Goal: Task Accomplishment & Management: Use online tool/utility

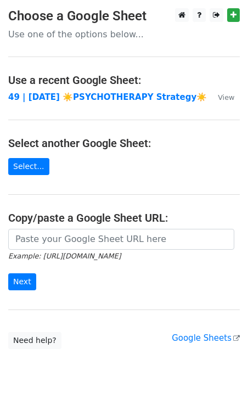
click at [55, 252] on small "Example: [URL][DOMAIN_NAME]" at bounding box center [64, 256] width 112 height 8
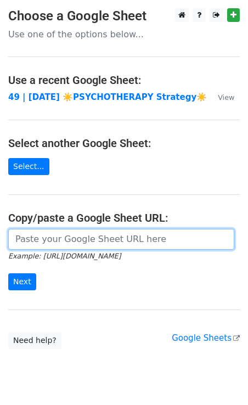
click at [60, 242] on input "url" at bounding box center [121, 239] width 226 height 21
paste input "https://docs.google.com/spreadsheets/d/14EhwrEwIuCrFgIM1dK2DpdlNHy9JA6DX4PsD15_…"
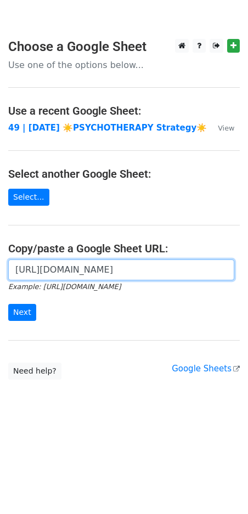
scroll to position [0, 304]
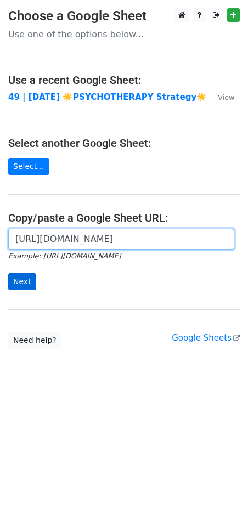
type input "https://docs.google.com/spreadsheets/d/14EhwrEwIuCrFgIM1dK2DpdlNHy9JA6DX4PsD15_…"
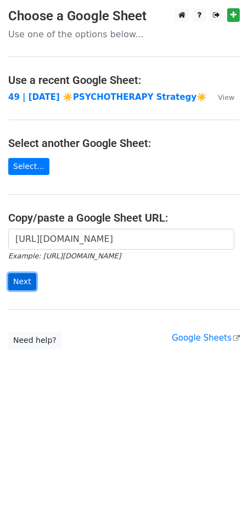
click at [24, 281] on input "Next" at bounding box center [22, 281] width 28 height 17
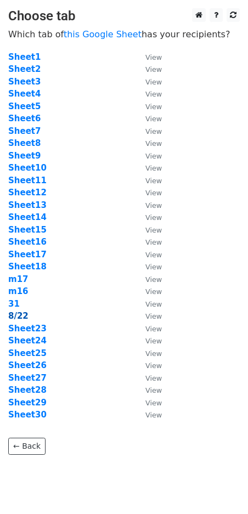
click at [18, 320] on strong "8/22" at bounding box center [18, 316] width 20 height 10
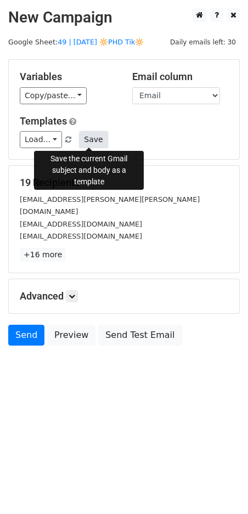
click at [92, 135] on button "Save" at bounding box center [93, 139] width 29 height 17
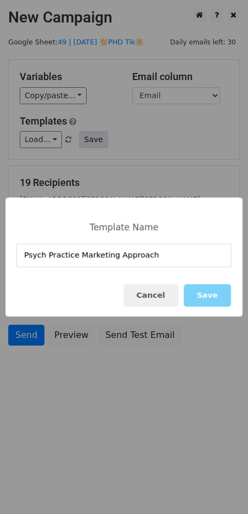
type input "Psych Practice Marketing Approach"
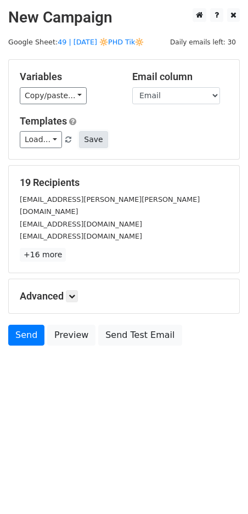
click at [88, 133] on button "Save" at bounding box center [93, 139] width 29 height 17
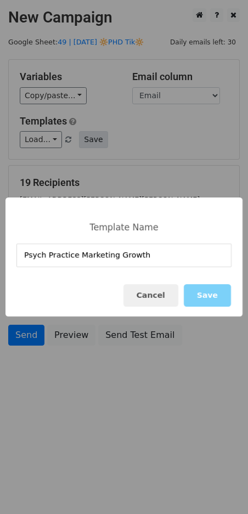
type input "Psych Practice Marketing Growth"
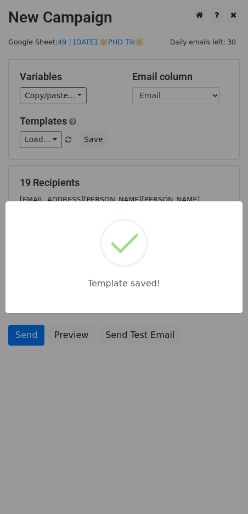
click at [100, 130] on div "Template saved!" at bounding box center [124, 257] width 248 height 514
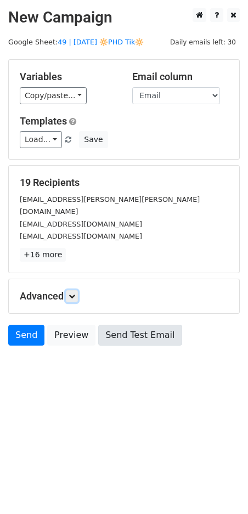
drag, startPoint x: 68, startPoint y: 280, endPoint x: 96, endPoint y: 327, distance: 54.8
click at [67, 290] on h5 "Advanced" at bounding box center [124, 296] width 208 height 12
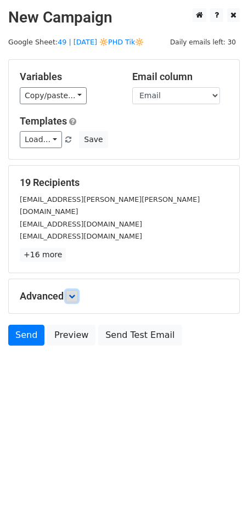
click at [76, 290] on link at bounding box center [72, 296] width 12 height 12
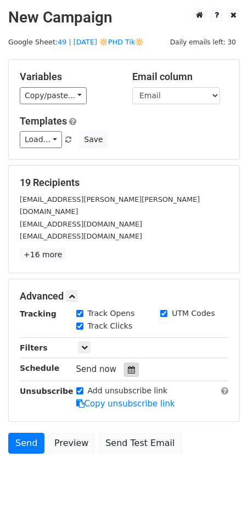
click at [127, 362] on div at bounding box center [131, 369] width 15 height 14
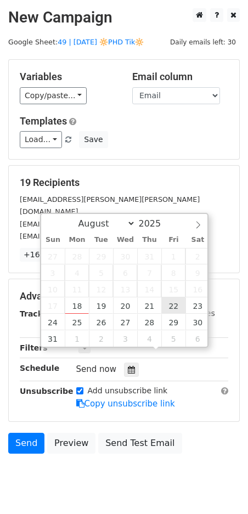
type input "2025-08-22 12:00"
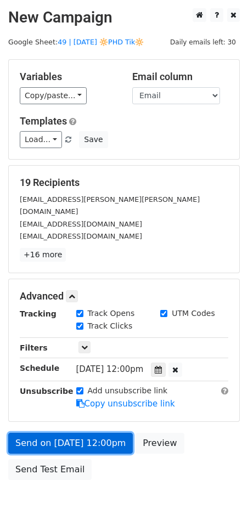
click at [59, 432] on link "Send on Aug 22 at 12:00pm" at bounding box center [70, 442] width 124 height 21
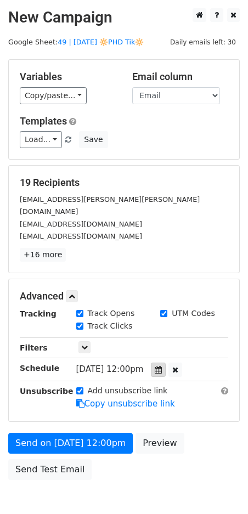
click at [166, 362] on div at bounding box center [158, 369] width 15 height 14
click at [195, 391] on div "Add unsubscribe link Copy unsubscribe link" at bounding box center [152, 397] width 169 height 25
click at [162, 366] on icon at bounding box center [158, 370] width 7 height 8
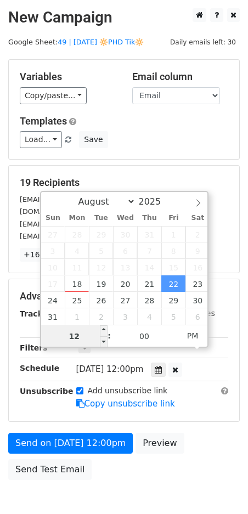
click at [79, 334] on input "12" at bounding box center [74, 336] width 67 height 22
type input "8"
type input "2025-08-22 08:00"
type input "08"
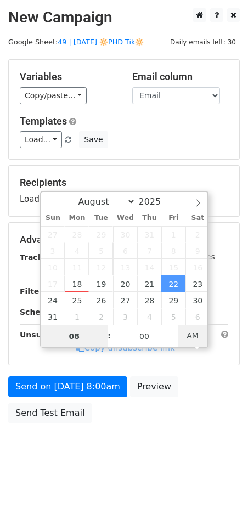
click at [187, 328] on span "AM" at bounding box center [193, 335] width 30 height 22
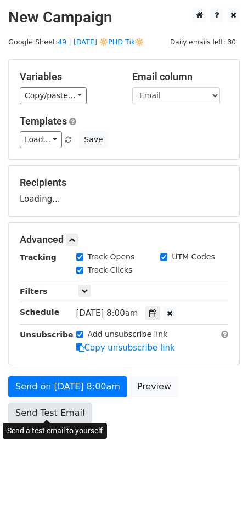
click at [42, 407] on link "Send Test Email" at bounding box center [49, 412] width 83 height 21
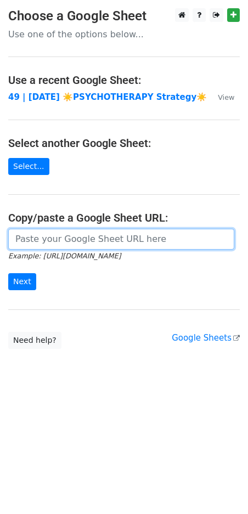
click at [76, 239] on input "url" at bounding box center [121, 239] width 226 height 21
paste input "Psych Practice Marketing Growth"
paste input "[URL][DOMAIN_NAME]"
type input "[URL][DOMAIN_NAME]"
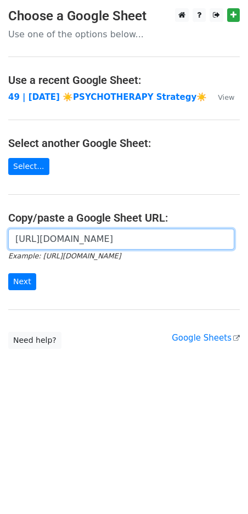
click at [8, 273] on input "Next" at bounding box center [22, 281] width 28 height 17
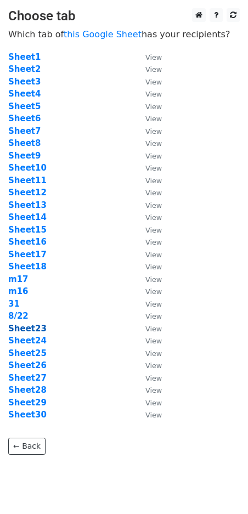
click at [34, 323] on strong "Sheet23" at bounding box center [27, 328] width 38 height 10
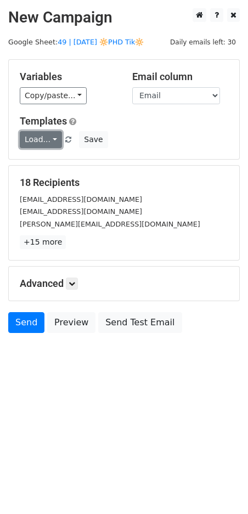
click at [42, 144] on link "Load..." at bounding box center [41, 139] width 42 height 17
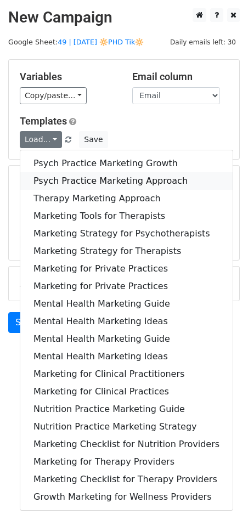
click at [85, 176] on link "Psych Practice Marketing Approach" at bounding box center [126, 181] width 212 height 18
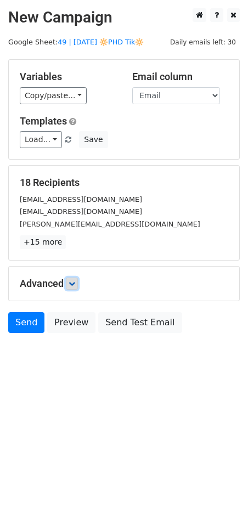
click at [70, 282] on link at bounding box center [72, 283] width 12 height 12
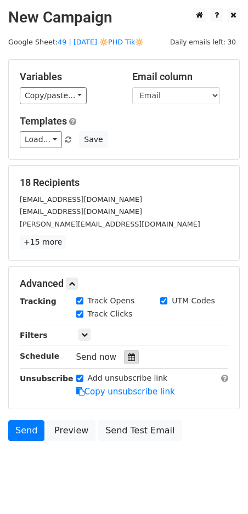
click at [128, 350] on div at bounding box center [131, 357] width 15 height 14
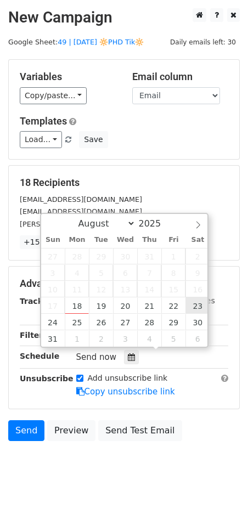
type input "2025-08-23 12:00"
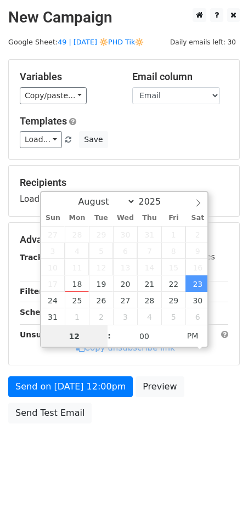
type input "7"
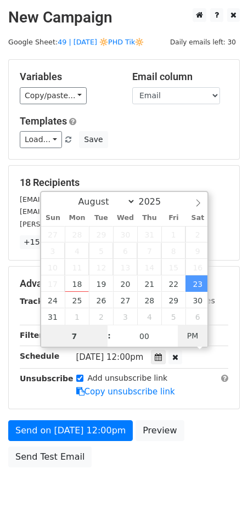
type input "2025-08-23 07:00"
type input "07"
click at [187, 330] on span "PM" at bounding box center [193, 335] width 30 height 22
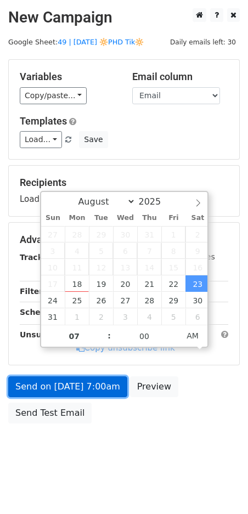
click at [111, 383] on link "Send on Aug 23 at 7:00am" at bounding box center [67, 386] width 119 height 21
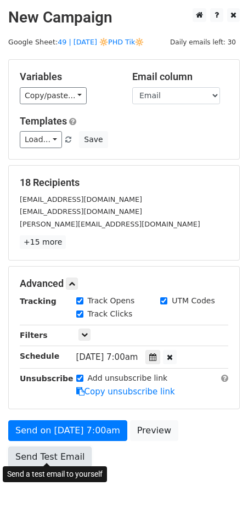
click at [44, 449] on link "Send Test Email" at bounding box center [49, 456] width 83 height 21
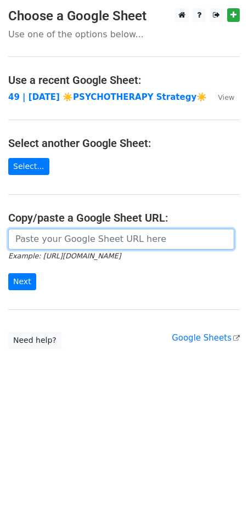
click at [74, 241] on input "url" at bounding box center [121, 239] width 226 height 21
paste input "[URL][DOMAIN_NAME]"
type input "[URL][DOMAIN_NAME]"
click at [8, 273] on input "Next" at bounding box center [22, 281] width 28 height 17
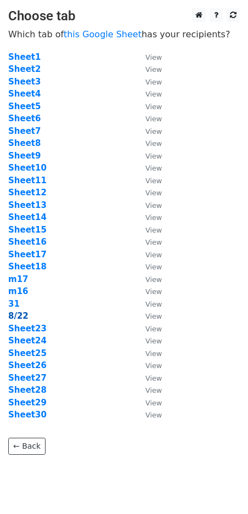
click at [20, 316] on strong "8/22" at bounding box center [18, 316] width 20 height 10
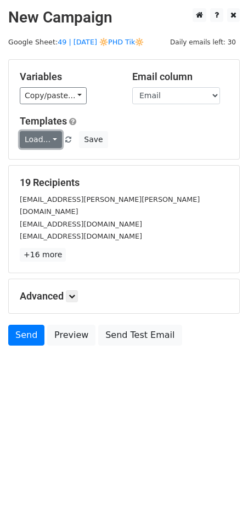
click at [35, 139] on link "Load..." at bounding box center [41, 139] width 42 height 17
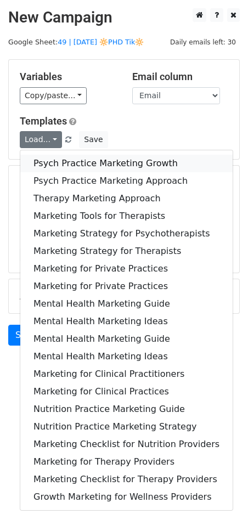
click at [52, 167] on link "Psych Practice Marketing Growth" at bounding box center [126, 164] width 212 height 18
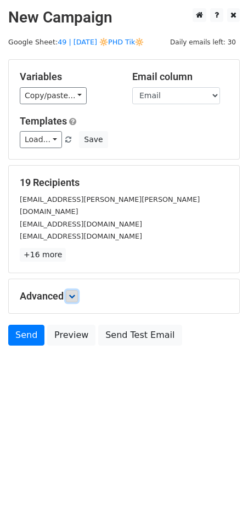
click at [73, 293] on icon at bounding box center [72, 296] width 7 height 7
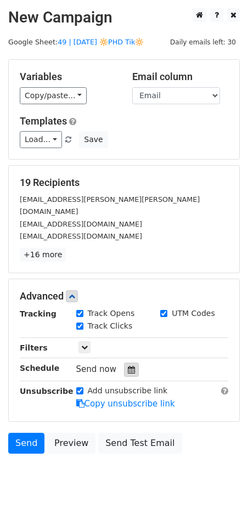
click at [128, 366] on icon at bounding box center [131, 370] width 7 height 8
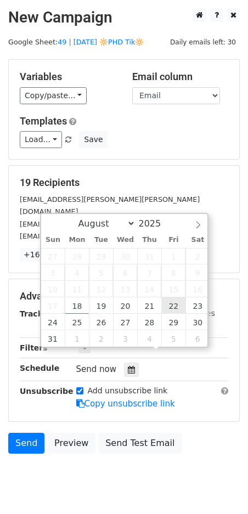
type input "2025-08-22 12:00"
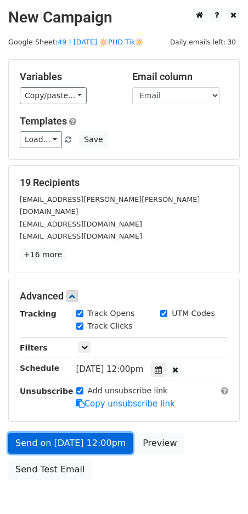
click at [78, 433] on link "Send on Aug 22 at 12:00pm" at bounding box center [70, 442] width 124 height 21
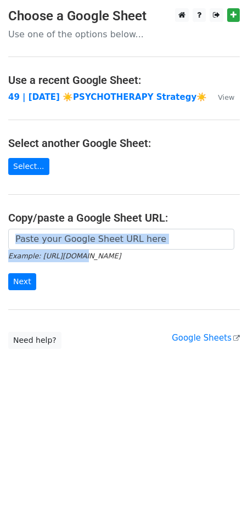
drag, startPoint x: 74, startPoint y: 250, endPoint x: 73, endPoint y: 238, distance: 11.5
click at [74, 247] on form "Example: https://docs.google.com/spreadsheets/d/abc/edit Next" at bounding box center [123, 259] width 231 height 61
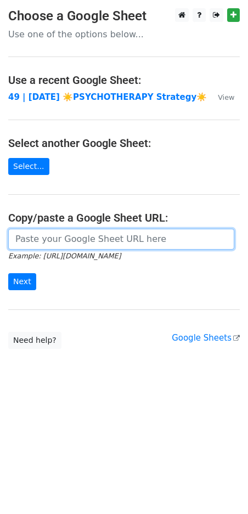
click at [73, 238] on input "url" at bounding box center [121, 239] width 226 height 21
paste input "[URL][DOMAIN_NAME]"
type input "[URL][DOMAIN_NAME]"
click at [8, 273] on input "Next" at bounding box center [22, 281] width 28 height 17
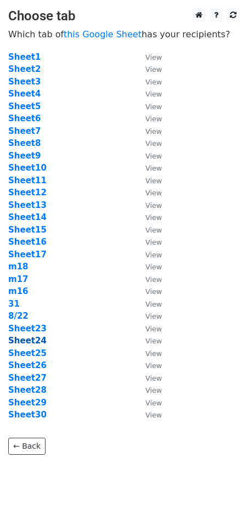
click at [36, 339] on strong "Sheet24" at bounding box center [27, 340] width 38 height 10
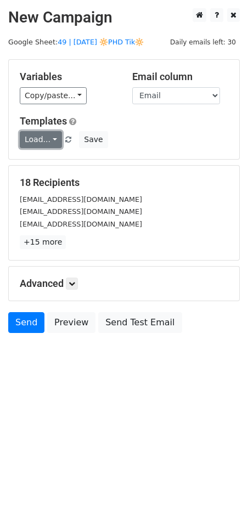
click at [45, 135] on link "Load..." at bounding box center [41, 139] width 42 height 17
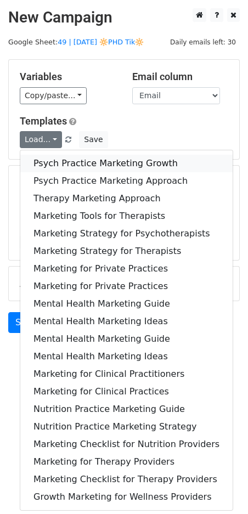
click at [105, 166] on link "Psych Practice Marketing Growth" at bounding box center [126, 164] width 212 height 18
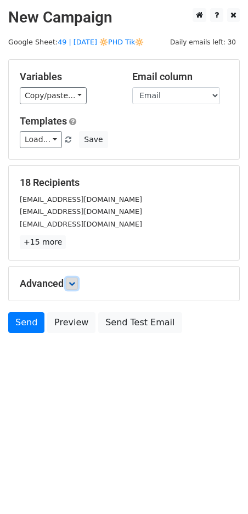
click at [76, 277] on link at bounding box center [72, 283] width 12 height 12
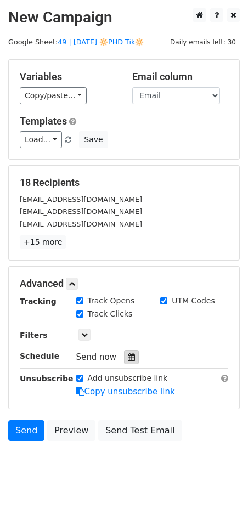
click at [128, 356] on icon at bounding box center [131, 357] width 7 height 8
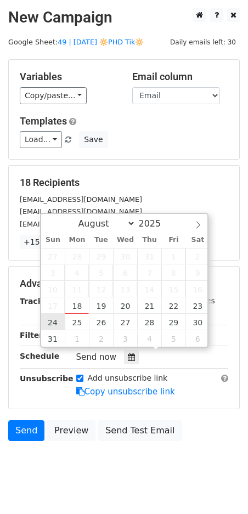
type input "2025-08-24 12:00"
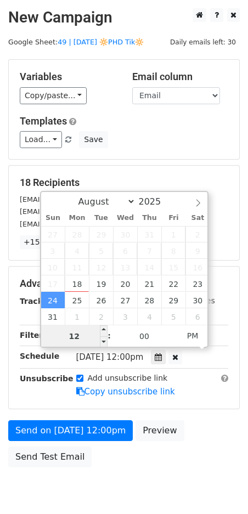
type input "7"
type input "2025-08-24 07:00"
type input "07"
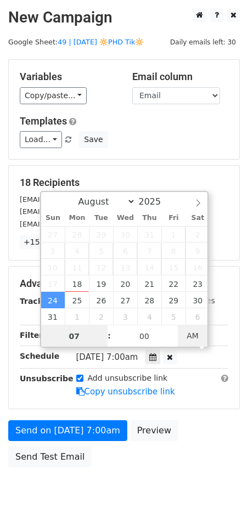
click at [184, 330] on span "AM" at bounding box center [193, 335] width 30 height 22
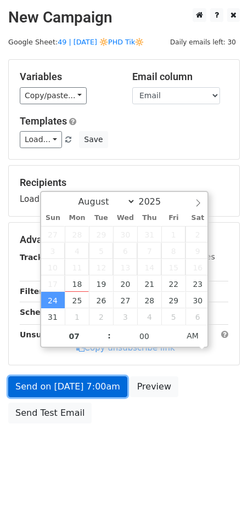
click at [79, 383] on link "Send on Aug 24 at 7:00am" at bounding box center [67, 386] width 119 height 21
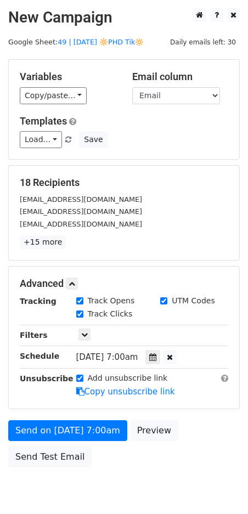
click at [38, 440] on div "Send on Aug 24 at 7:00am Preview Send Test Email" at bounding box center [124, 446] width 248 height 53
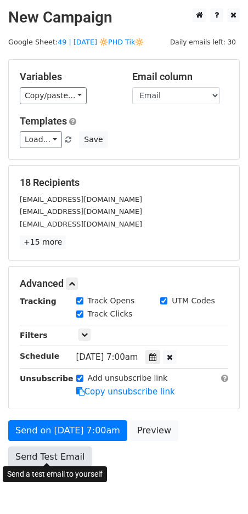
click at [37, 447] on link "Send Test Email" at bounding box center [49, 456] width 83 height 21
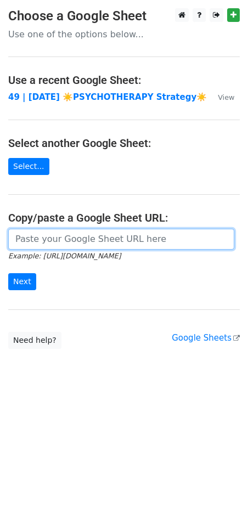
click at [59, 240] on input "url" at bounding box center [121, 239] width 226 height 21
paste input "https://docs.google.com/spreadsheets/d/14EhwrEwIuCrFgIM1dK2DpdlNHy9JA6DX4PsD15_…"
type input "https://docs.google.com/spreadsheets/d/14EhwrEwIuCrFgIM1dK2DpdlNHy9JA6DX4PsD15_…"
click at [8, 273] on input "Next" at bounding box center [22, 281] width 28 height 17
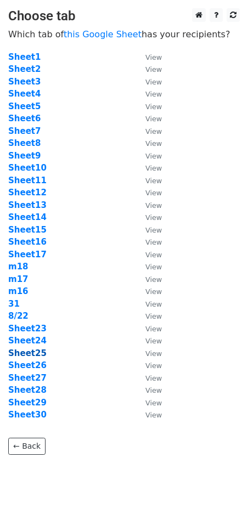
click at [29, 353] on strong "Sheet25" at bounding box center [27, 353] width 38 height 10
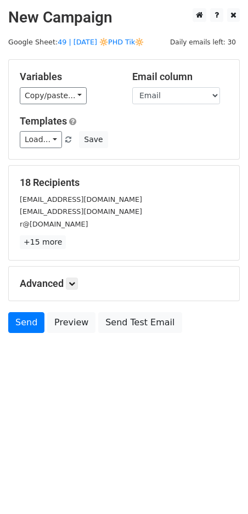
click at [30, 130] on div "Templates Load... Psych Practice Marketing Growth Psych Practice Marketing Appr…" at bounding box center [124, 131] width 225 height 33
click at [30, 140] on link "Load..." at bounding box center [41, 139] width 42 height 17
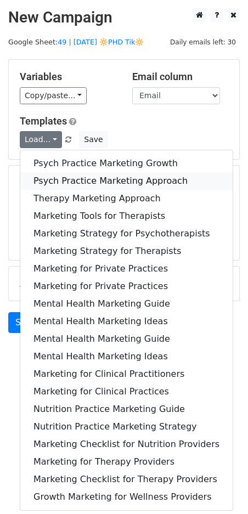
click at [61, 174] on link "Psych Practice Marketing Approach" at bounding box center [126, 181] width 212 height 18
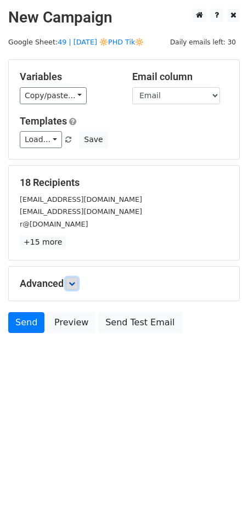
click at [75, 282] on icon at bounding box center [72, 283] width 7 height 7
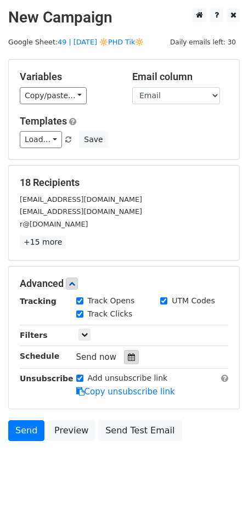
click at [124, 354] on div at bounding box center [131, 357] width 15 height 14
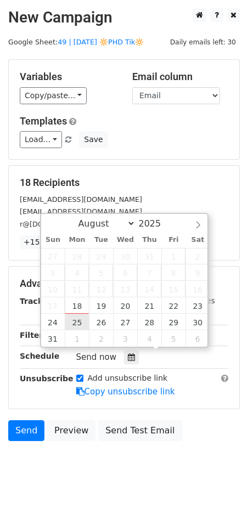
type input "2025-08-25 12:00"
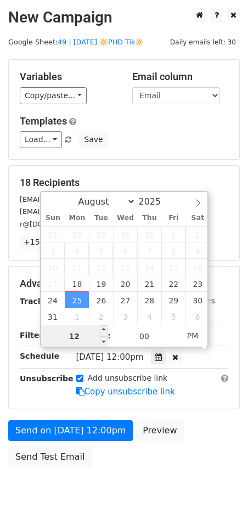
type input "8"
type input "2025-08-25 08:00"
type input "08"
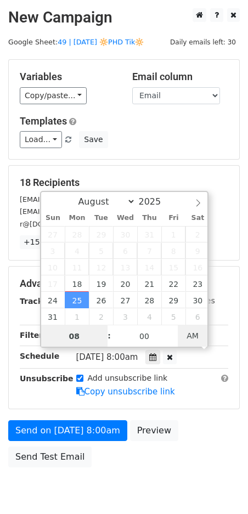
click at [195, 333] on span "AM" at bounding box center [193, 335] width 30 height 22
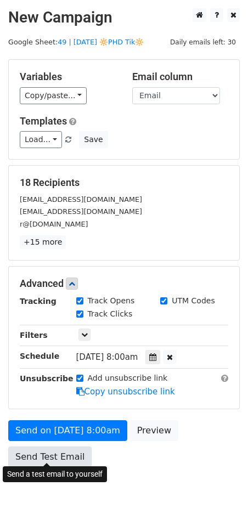
click at [35, 453] on link "Send Test Email" at bounding box center [49, 456] width 83 height 21
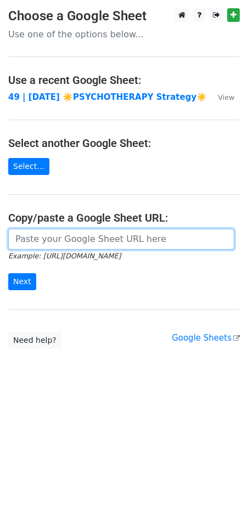
click at [60, 237] on input "url" at bounding box center [121, 239] width 226 height 21
paste input "[URL][DOMAIN_NAME]"
type input "[URL][DOMAIN_NAME]"
click at [8, 273] on input "Next" at bounding box center [22, 281] width 28 height 17
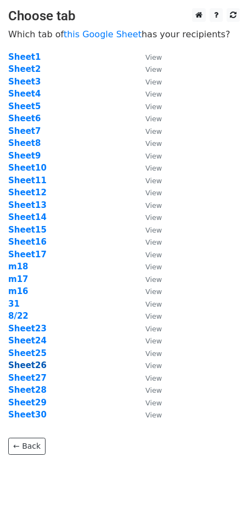
click at [31, 366] on strong "Sheet26" at bounding box center [27, 365] width 38 height 10
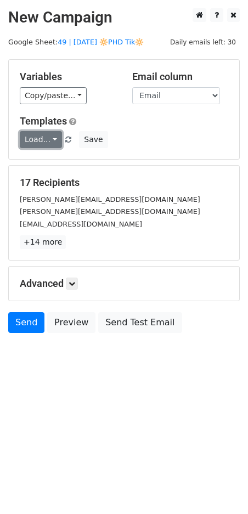
click at [48, 138] on link "Load..." at bounding box center [41, 139] width 42 height 17
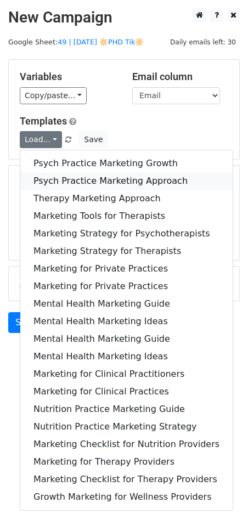
click at [48, 172] on link "Psych Practice Marketing Approach" at bounding box center [126, 181] width 212 height 18
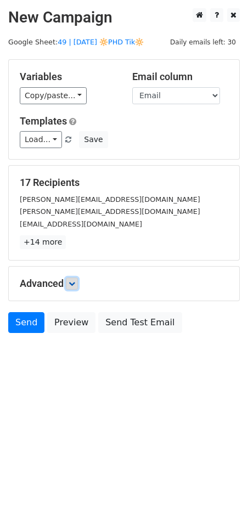
click at [73, 277] on link at bounding box center [72, 283] width 12 height 12
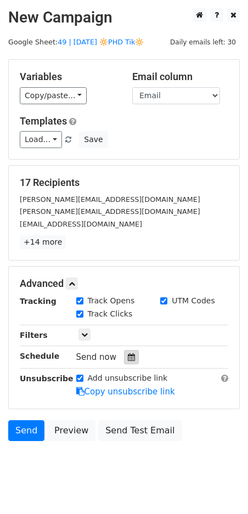
click at [124, 356] on div at bounding box center [131, 357] width 15 height 14
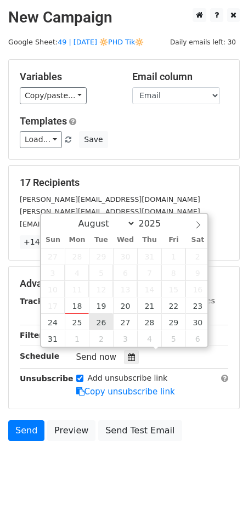
type input "2025-08-26 12:00"
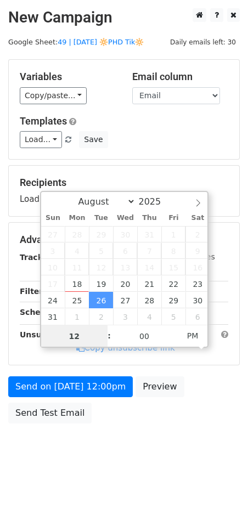
type input "7"
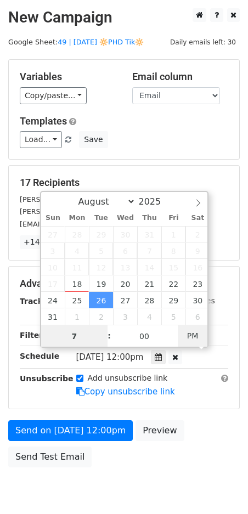
type input "2025-08-26 07:00"
type input "07"
click at [195, 328] on span "PM" at bounding box center [193, 335] width 30 height 22
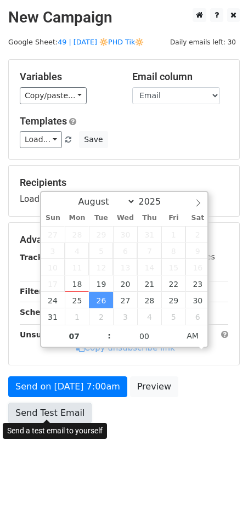
click at [29, 417] on link "Send Test Email" at bounding box center [49, 412] width 83 height 21
